Goal: Check status: Check status

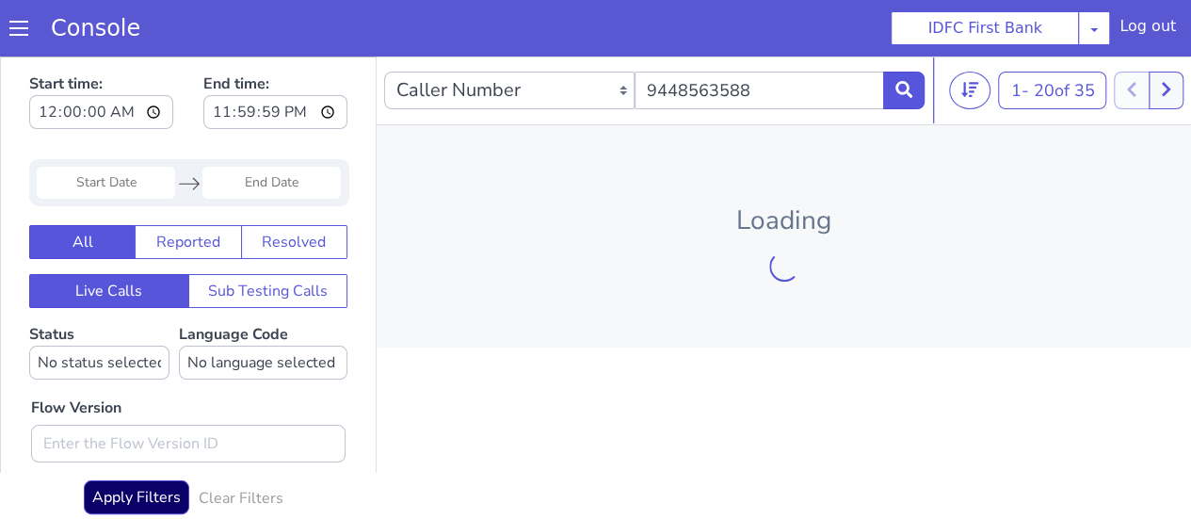
scroll to position [7, 0]
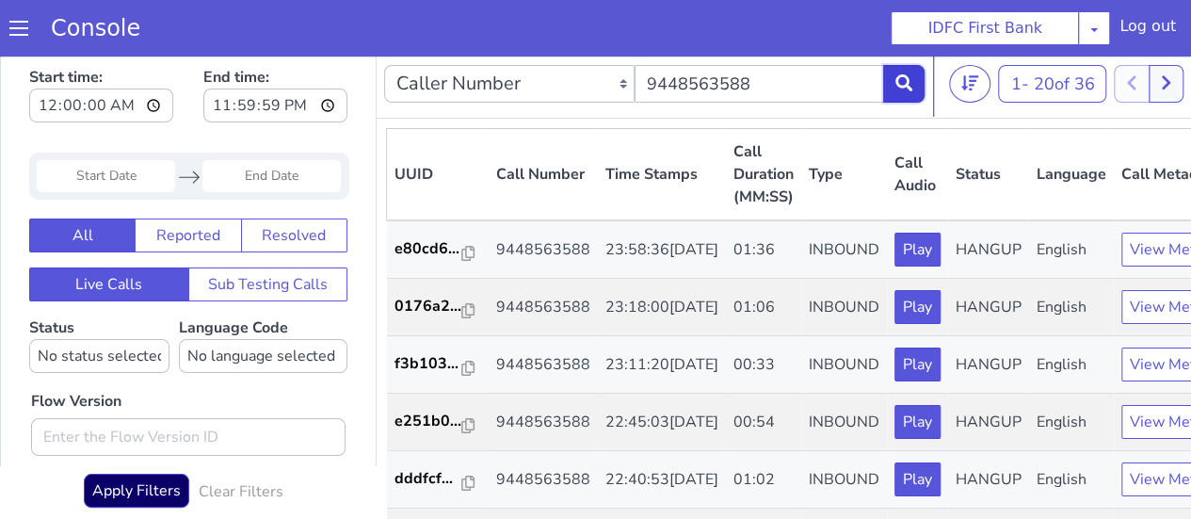
click at [891, 76] on button at bounding box center [903, 84] width 41 height 38
click at [912, 81] on icon at bounding box center [904, 82] width 17 height 17
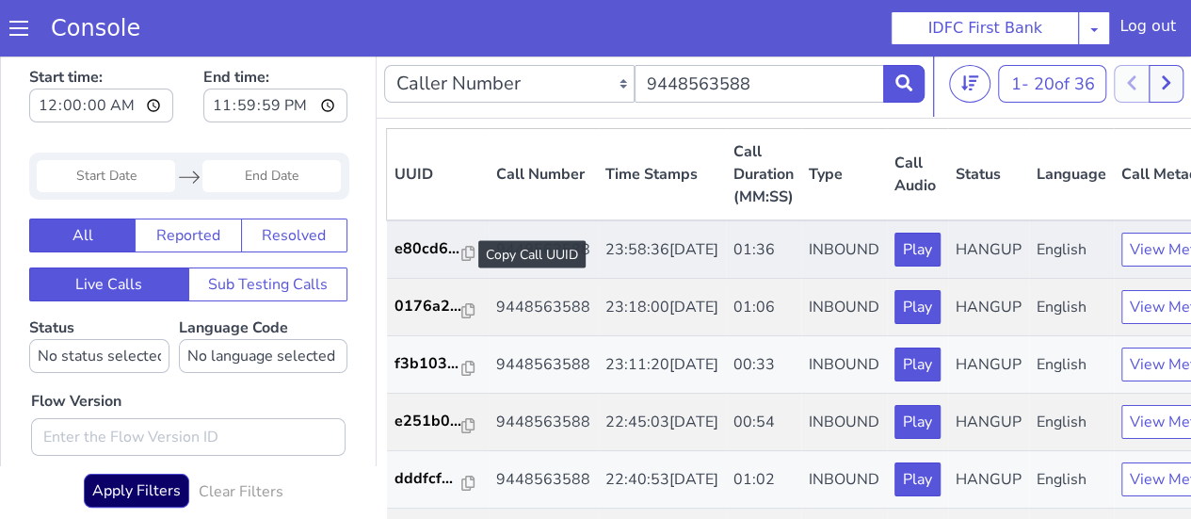
click at [467, 244] on div at bounding box center [468, 254] width 13 height 23
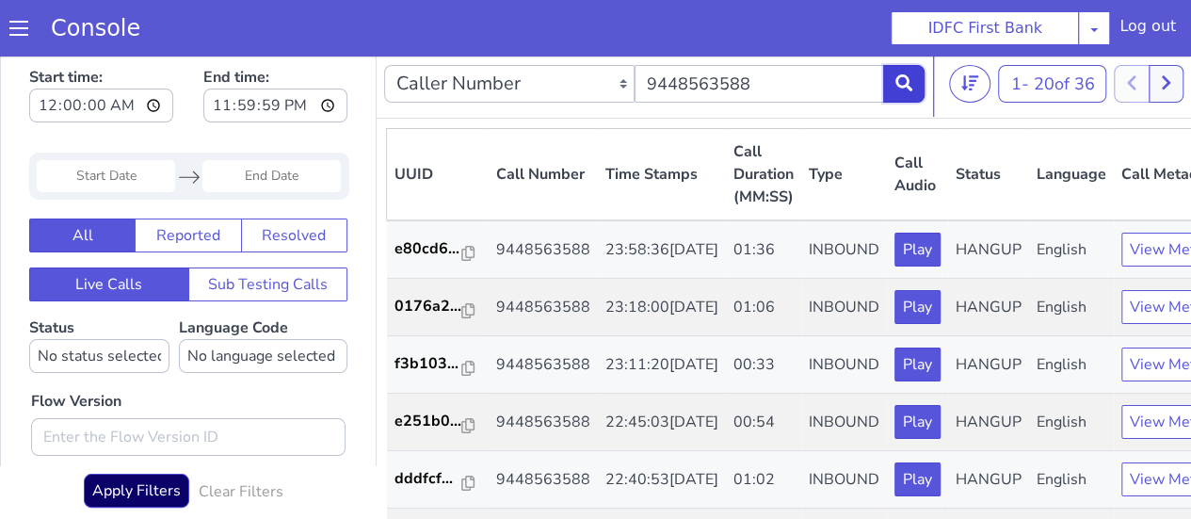
click at [909, 79] on icon at bounding box center [904, 82] width 17 height 17
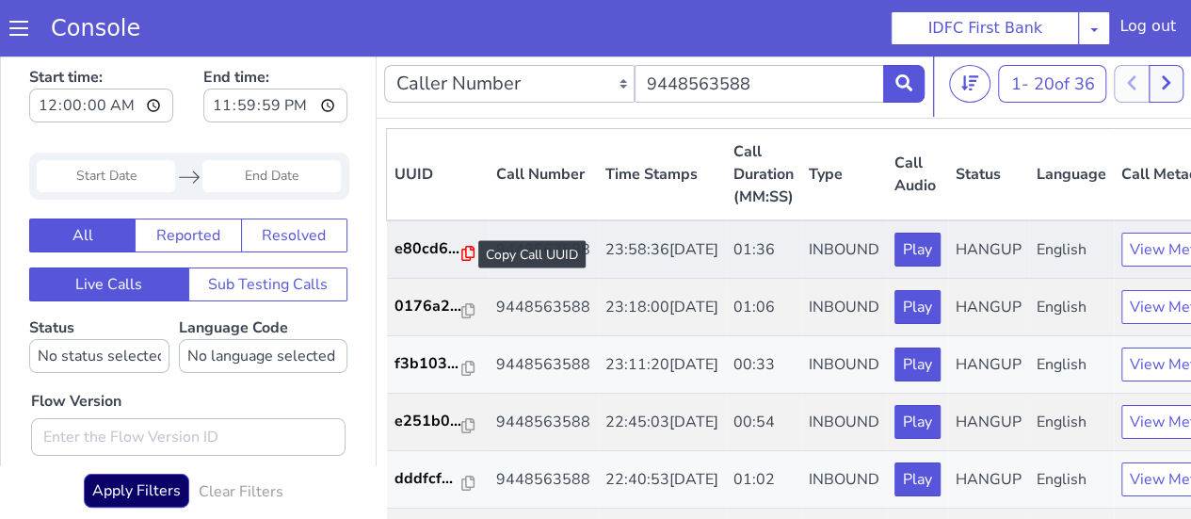
click at [462, 254] on icon at bounding box center [468, 253] width 13 height 15
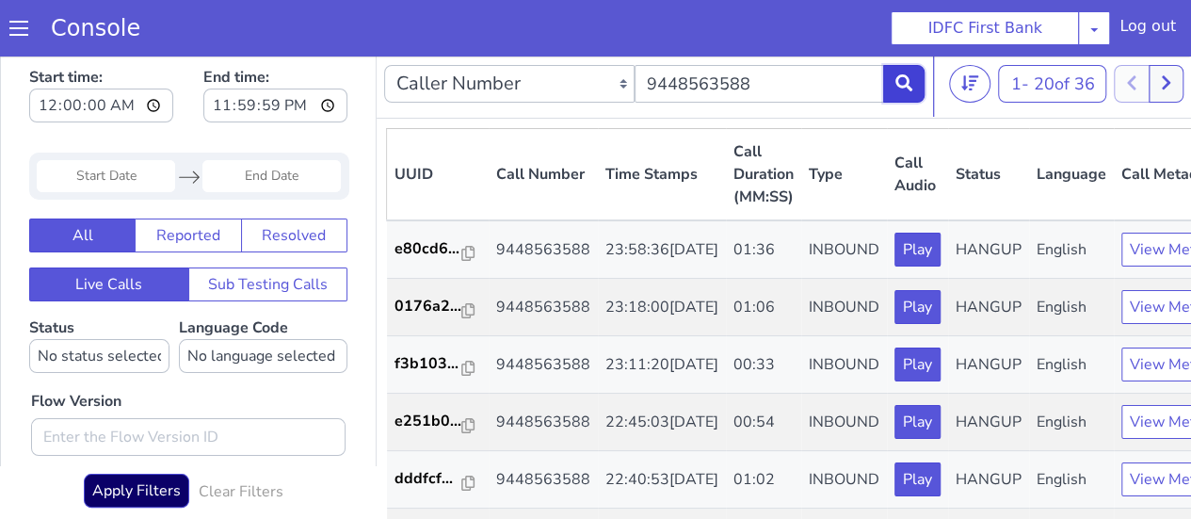
click at [915, 72] on button at bounding box center [903, 84] width 41 height 38
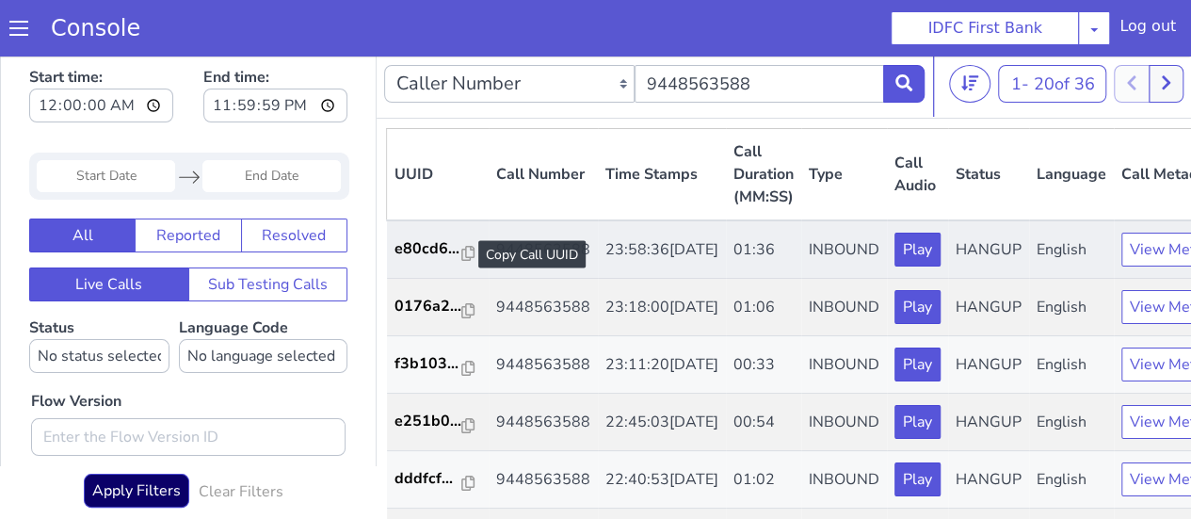
click at [462, 244] on div at bounding box center [468, 254] width 13 height 23
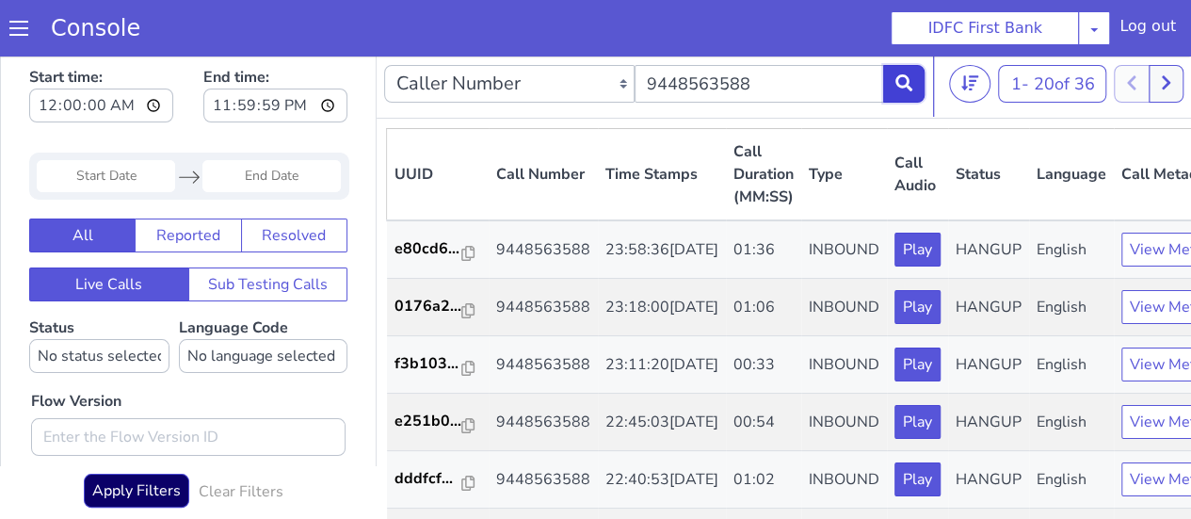
click at [898, 95] on button at bounding box center [903, 84] width 41 height 38
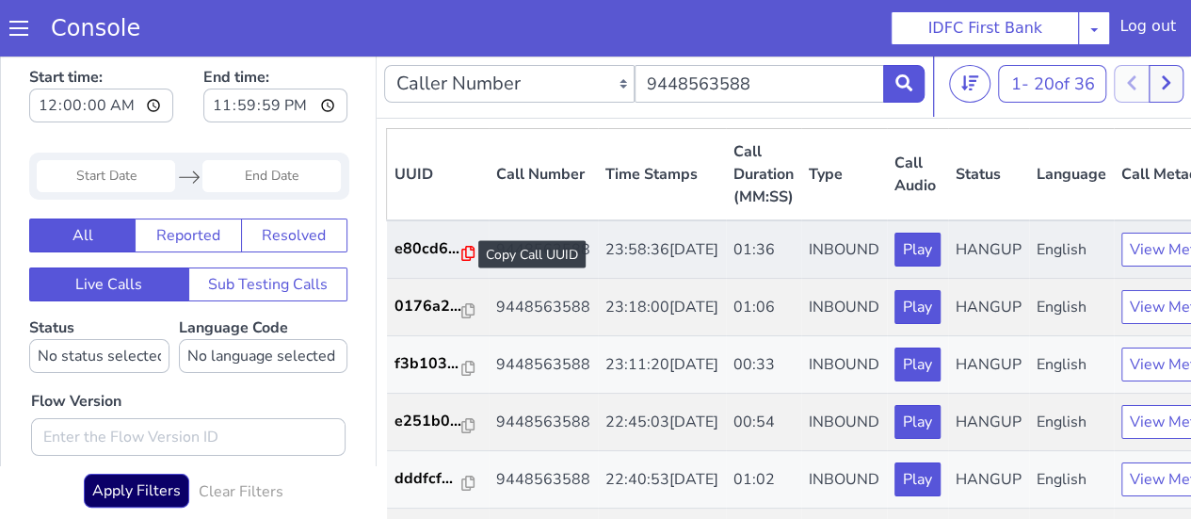
click at [470, 248] on icon at bounding box center [468, 253] width 13 height 15
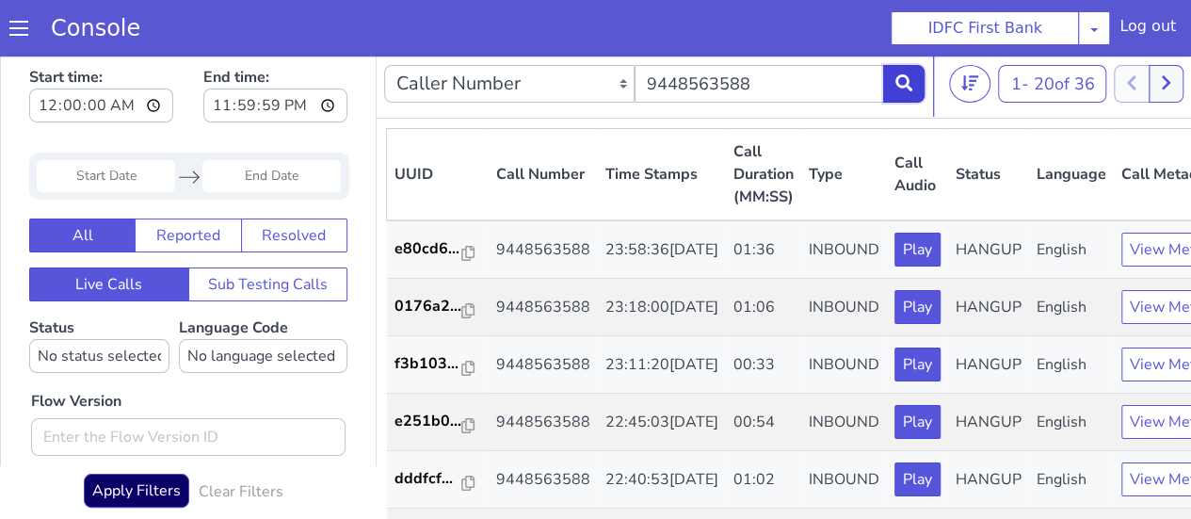
click at [906, 89] on icon at bounding box center [904, 82] width 17 height 17
click at [909, 73] on button at bounding box center [903, 84] width 41 height 38
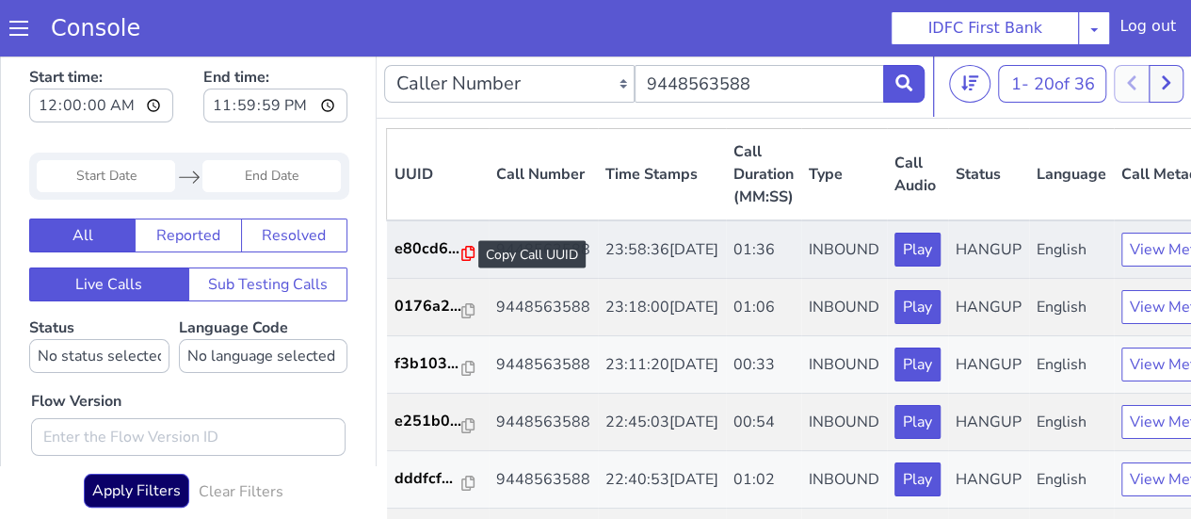
click at [467, 251] on icon at bounding box center [468, 253] width 13 height 15
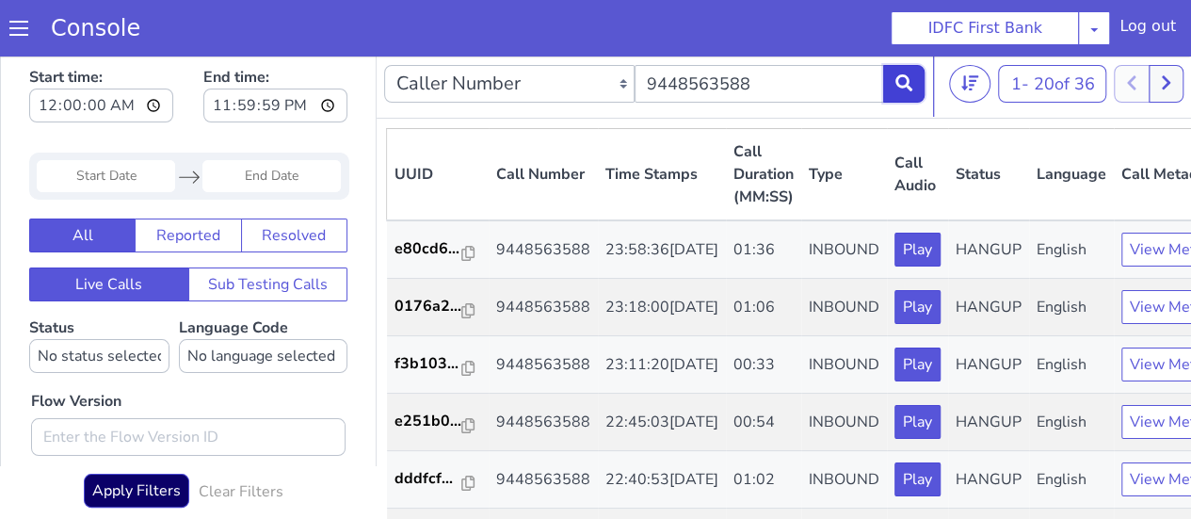
click at [913, 87] on button at bounding box center [903, 84] width 41 height 38
click at [895, 96] on button at bounding box center [903, 84] width 41 height 38
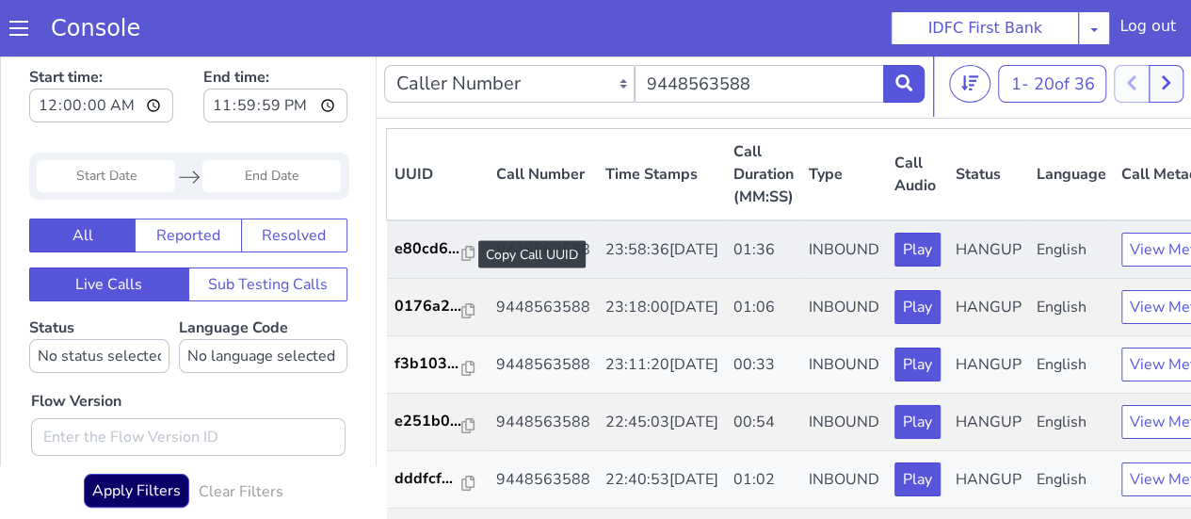
click at [468, 264] on div at bounding box center [468, 254] width 13 height 23
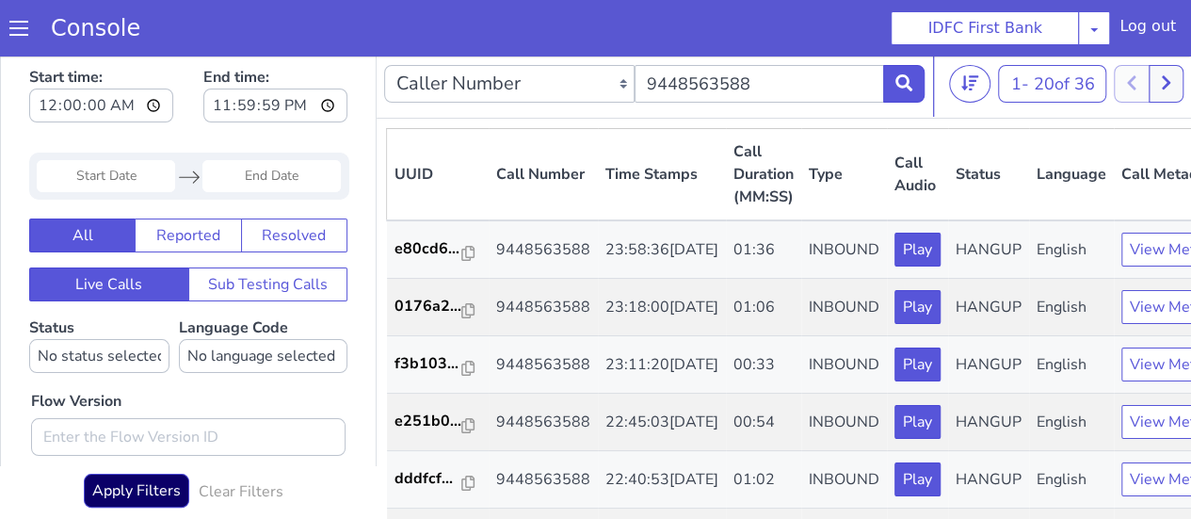
click at [901, 105] on div "Caller Number Call UUID Custom Parameter 9448563588" at bounding box center [654, 83] width 541 height 53
click at [897, 92] on button at bounding box center [903, 84] width 41 height 38
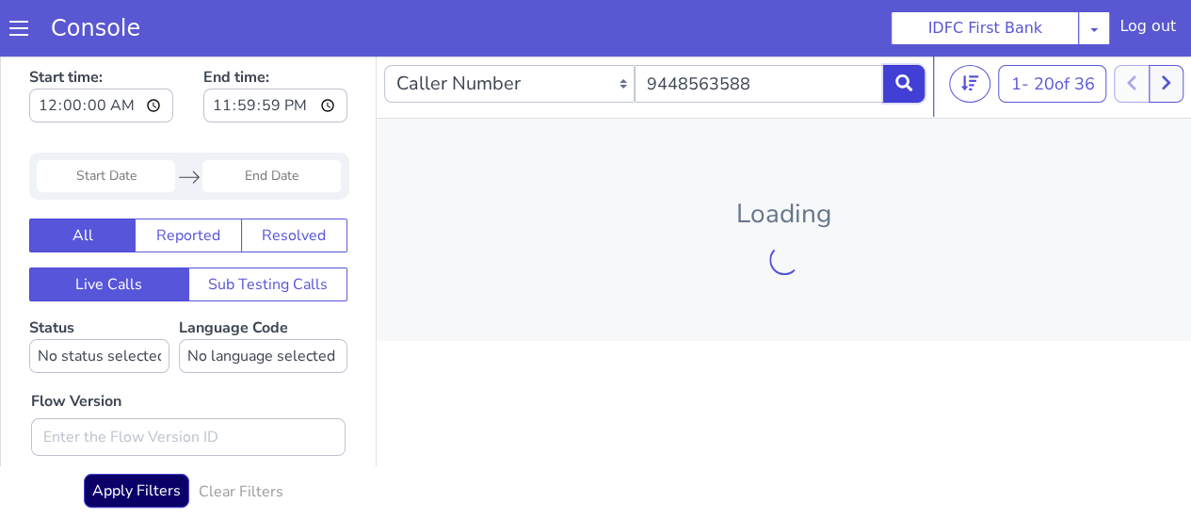
click at [897, 91] on icon at bounding box center [904, 82] width 17 height 17
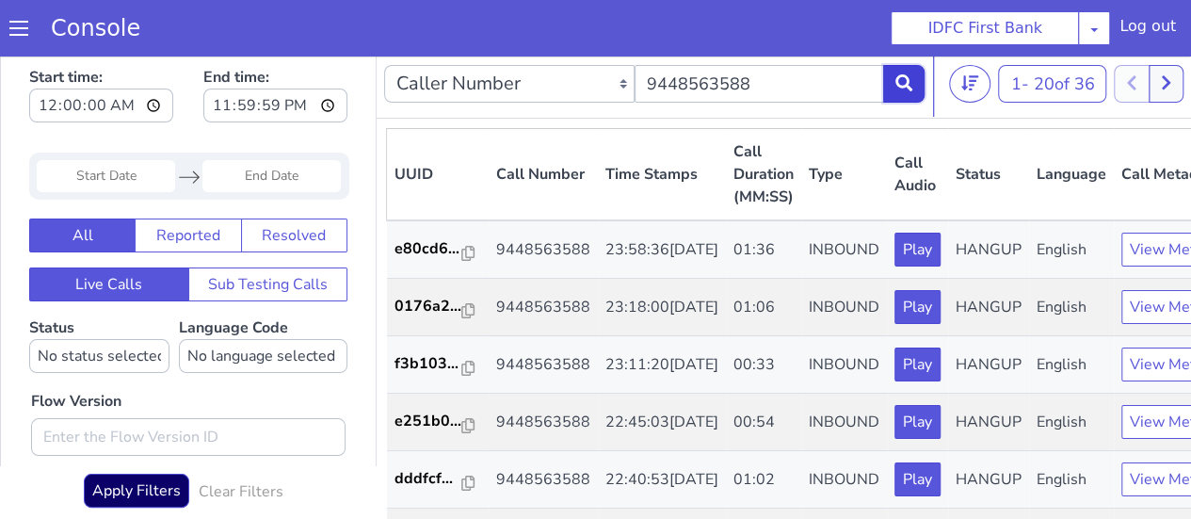
click at [897, 92] on button at bounding box center [903, 84] width 41 height 38
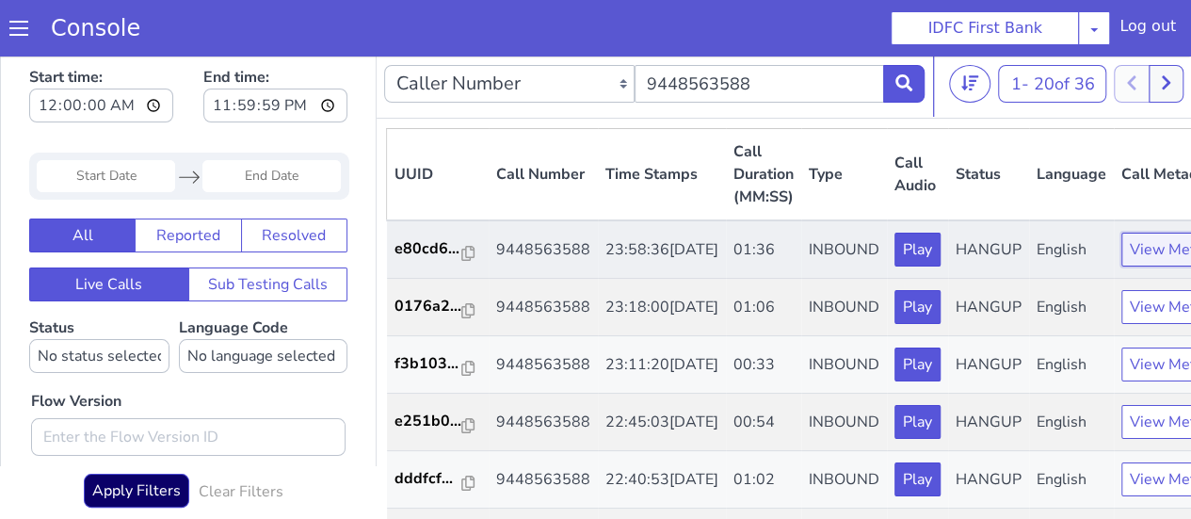
click at [1142, 257] on button "View Metadata" at bounding box center [1182, 250] width 120 height 34
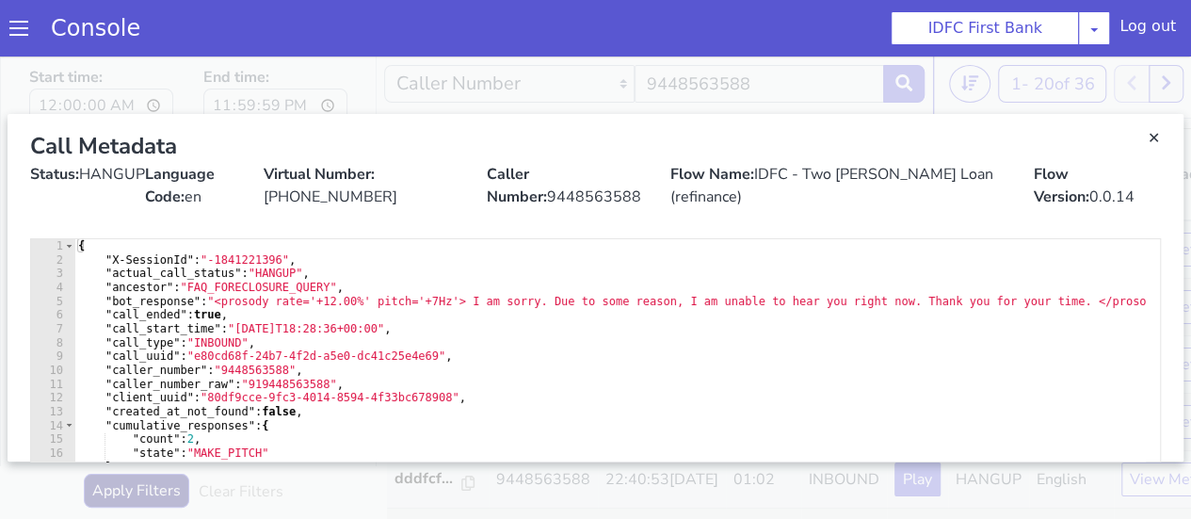
click at [1134, 150] on div "Call Metadata" at bounding box center [595, 146] width 1131 height 34
click at [1144, 137] on link "Close" at bounding box center [1153, 138] width 19 height 19
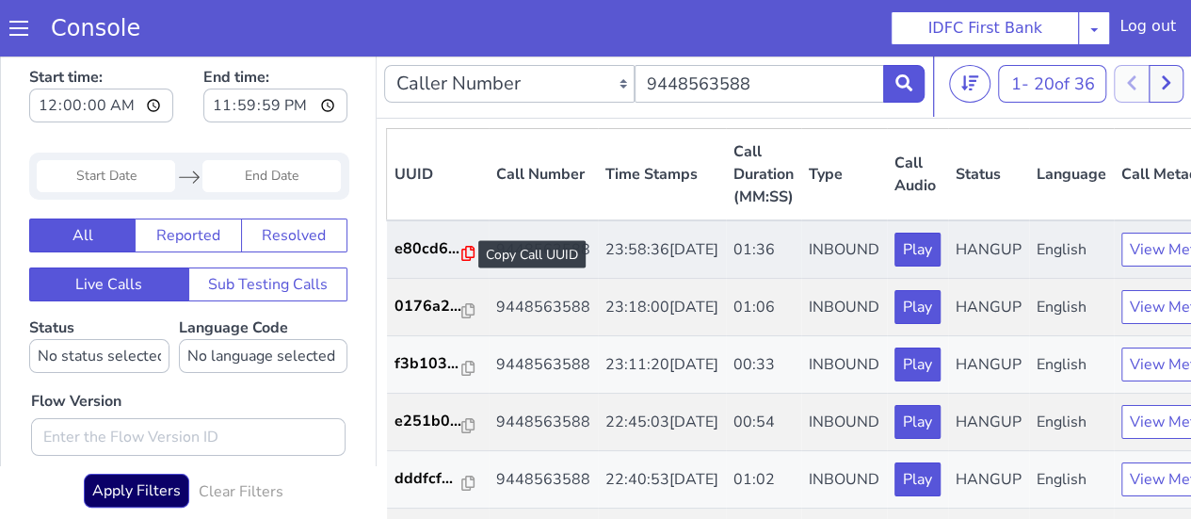
click at [462, 256] on icon at bounding box center [468, 253] width 13 height 15
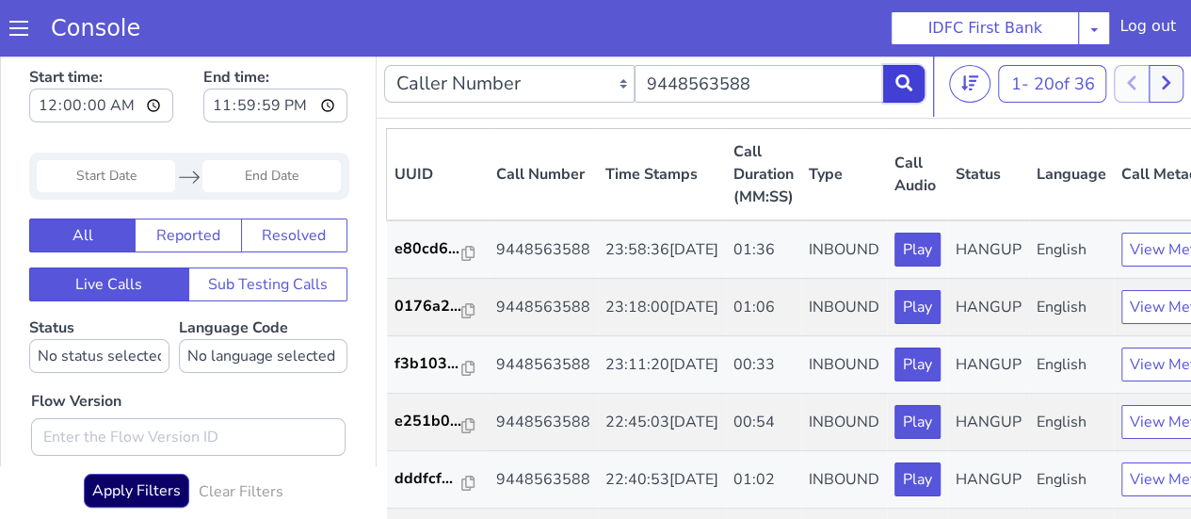
click at [899, 88] on icon at bounding box center [904, 82] width 17 height 17
click at [893, 88] on button at bounding box center [903, 84] width 41 height 38
click at [893, 86] on button at bounding box center [903, 84] width 41 height 38
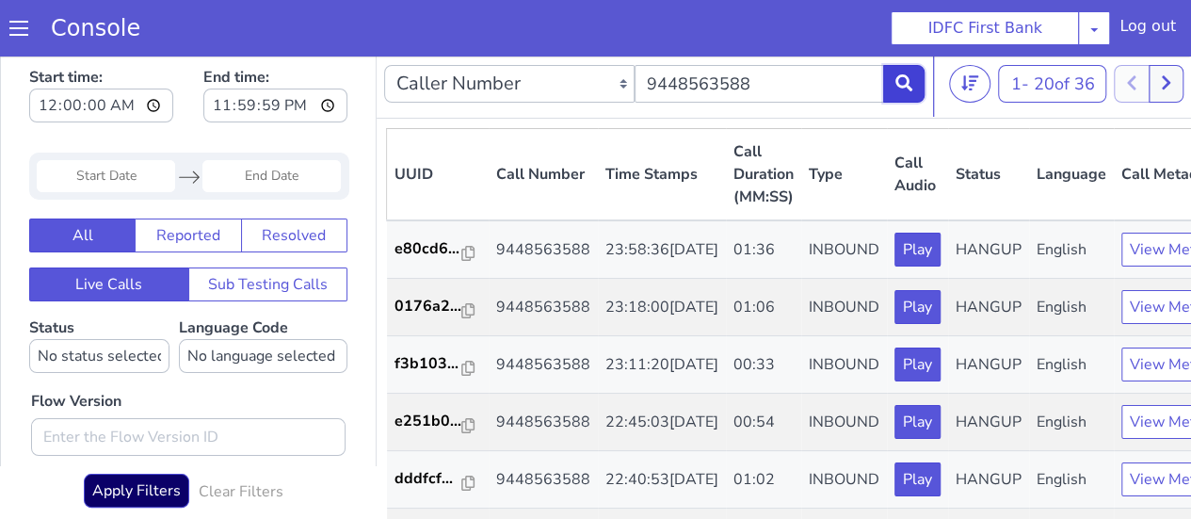
scroll to position [17, 0]
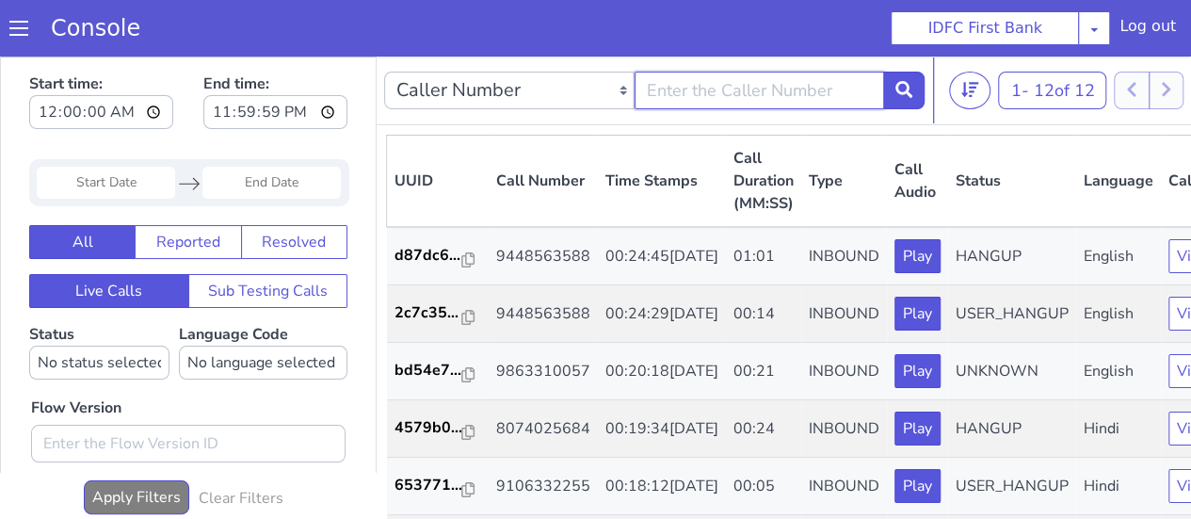
click at [771, 91] on input "text" at bounding box center [760, 91] width 251 height 38
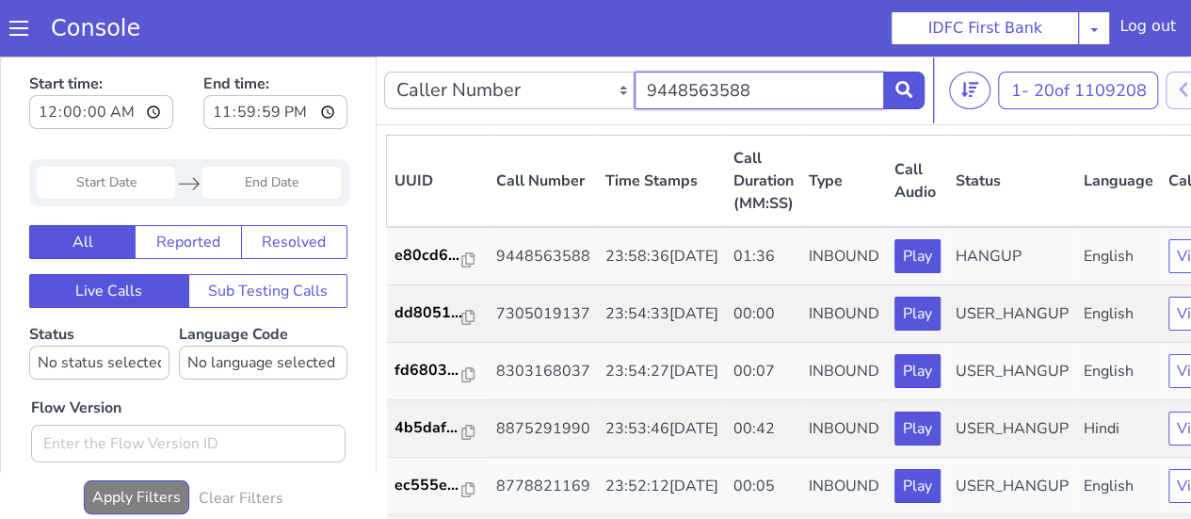
type input "9448563588"
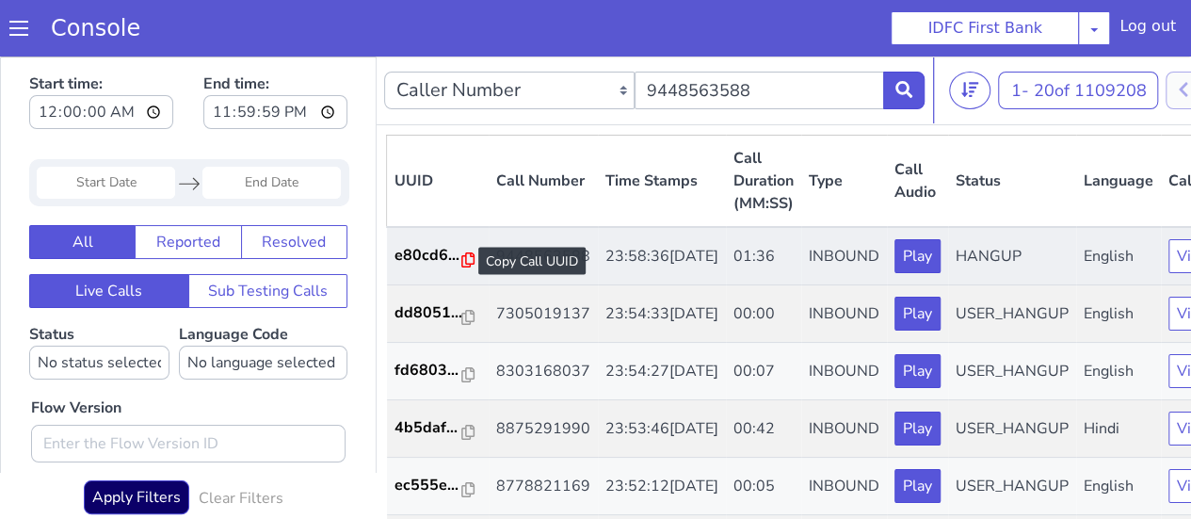
click at [462, 259] on icon at bounding box center [468, 259] width 13 height 15
